Goal: Transaction & Acquisition: Purchase product/service

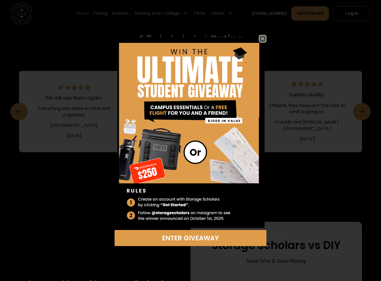
scroll to position [982, 0]
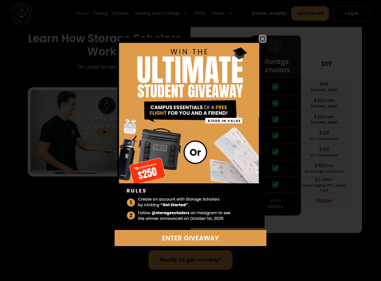
click at [263, 38] on img at bounding box center [263, 38] width 7 height 7
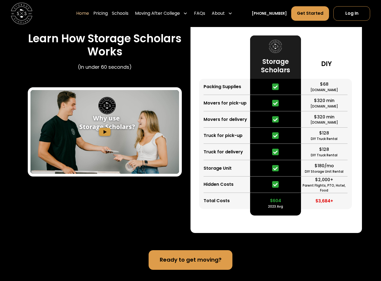
click at [108, 13] on link "Pricing" at bounding box center [100, 13] width 14 height 15
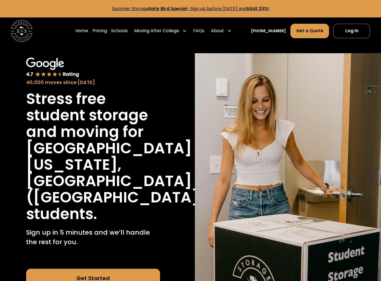
click at [107, 31] on link "Pricing" at bounding box center [100, 30] width 14 height 15
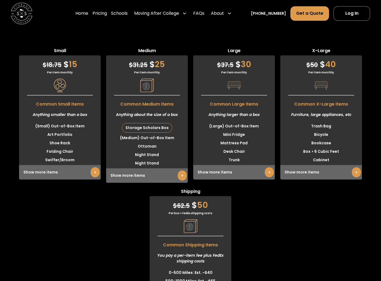
scroll to position [1370, 0]
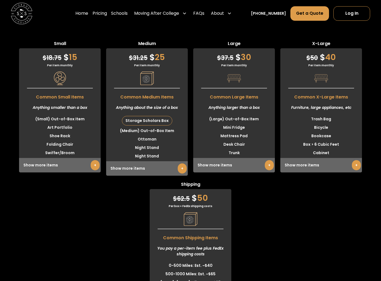
click at [318, 17] on link "Get a Quote" at bounding box center [310, 13] width 39 height 15
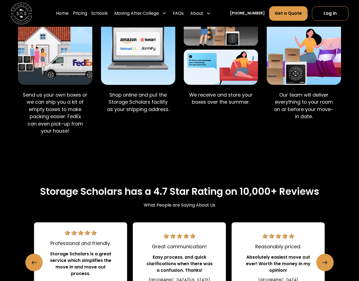
scroll to position [436, 0]
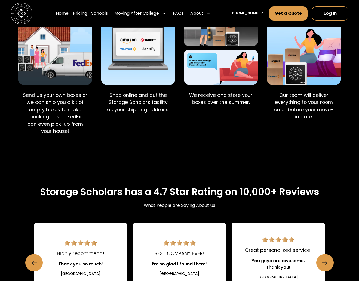
click at [87, 13] on link "Pricing" at bounding box center [80, 13] width 14 height 15
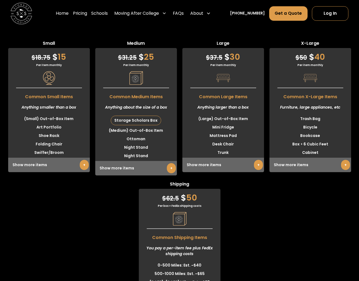
scroll to position [1347, 0]
